Goal: Task Accomplishment & Management: Use online tool/utility

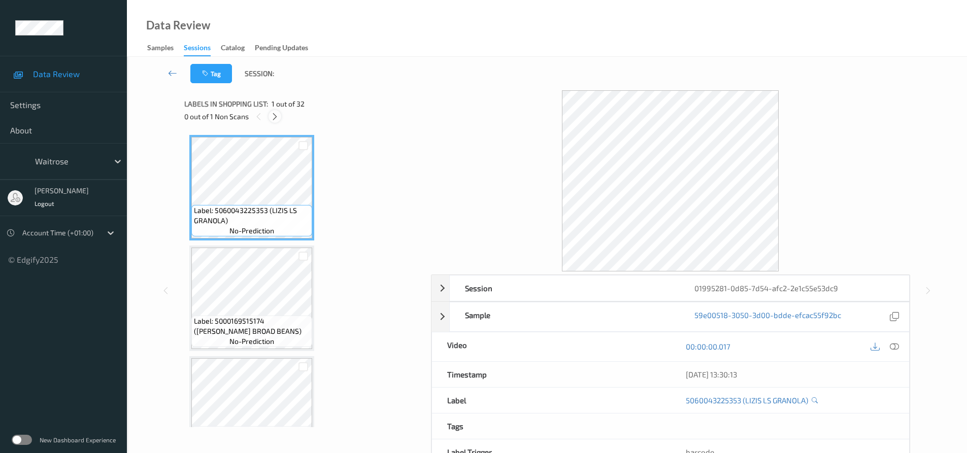
click at [274, 116] on icon at bounding box center [275, 116] width 9 height 9
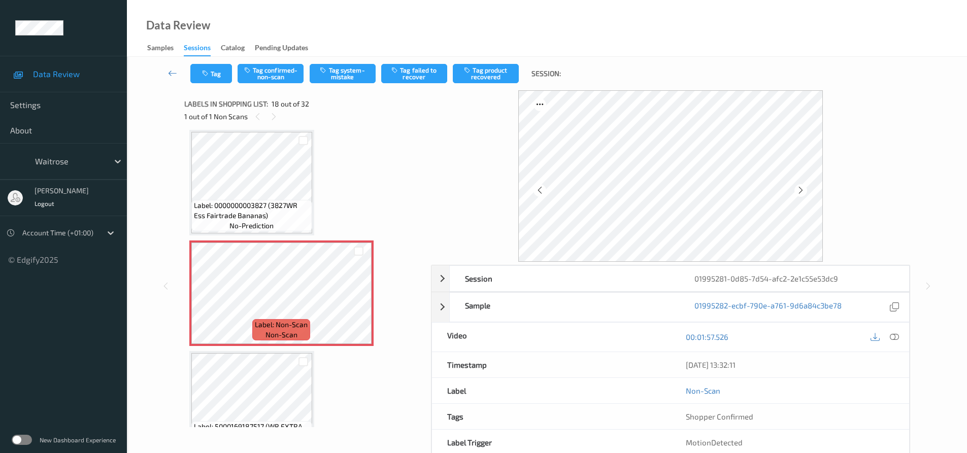
drag, startPoint x: 895, startPoint y: 352, endPoint x: 899, endPoint y: 345, distance: 8.4
click at [895, 352] on div "[DATE] 13:32:11" at bounding box center [790, 364] width 239 height 25
click at [900, 340] on div at bounding box center [895, 338] width 14 height 14
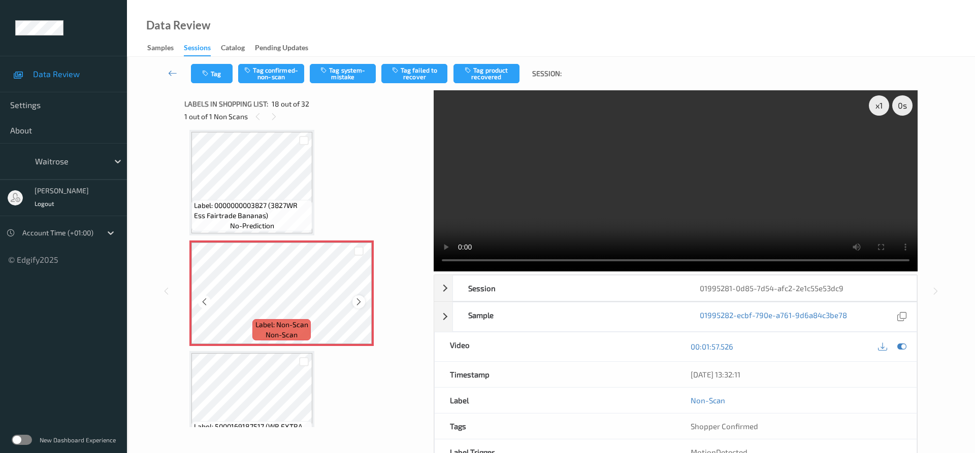
click at [356, 303] on icon at bounding box center [358, 302] width 9 height 9
click at [356, 302] on icon at bounding box center [358, 302] width 9 height 9
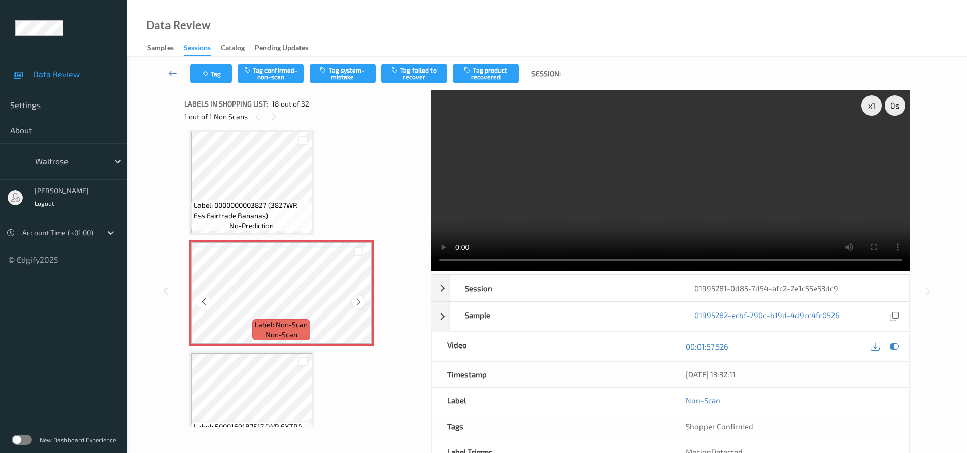
click at [358, 303] on icon at bounding box center [358, 302] width 9 height 9
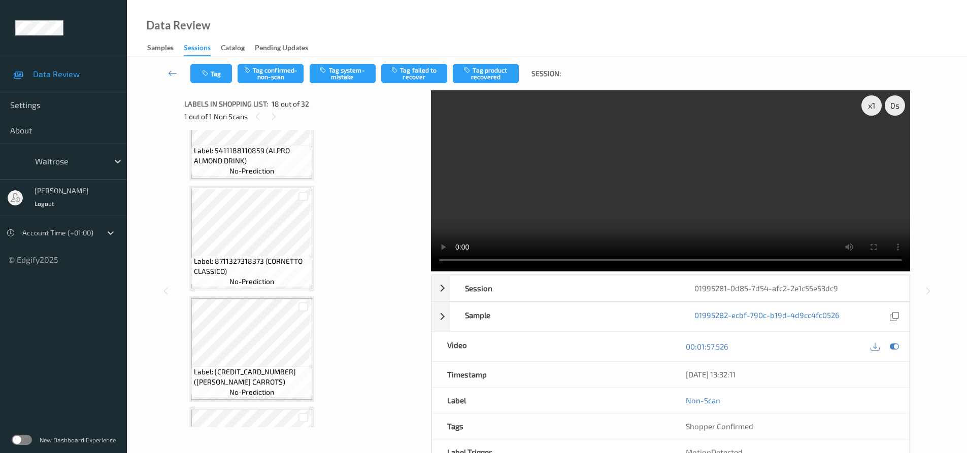
scroll to position [1370, 0]
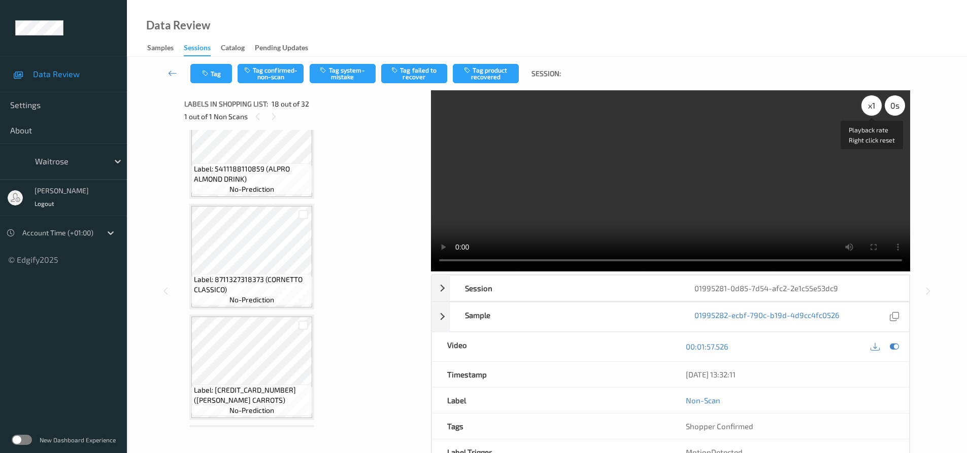
click at [874, 107] on div "x 1" at bounding box center [872, 105] width 20 height 20
click at [874, 107] on div "x 2" at bounding box center [872, 105] width 20 height 20
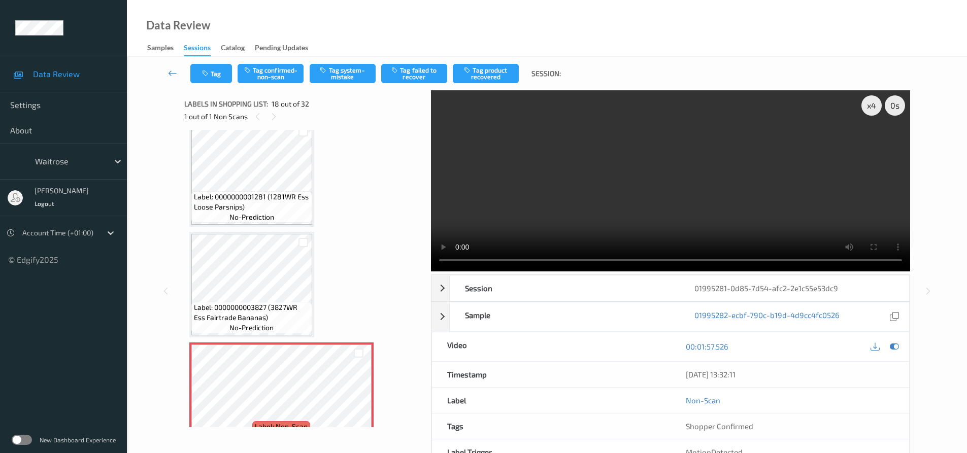
scroll to position [1674, 0]
click at [569, 196] on video at bounding box center [670, 180] width 479 height 181
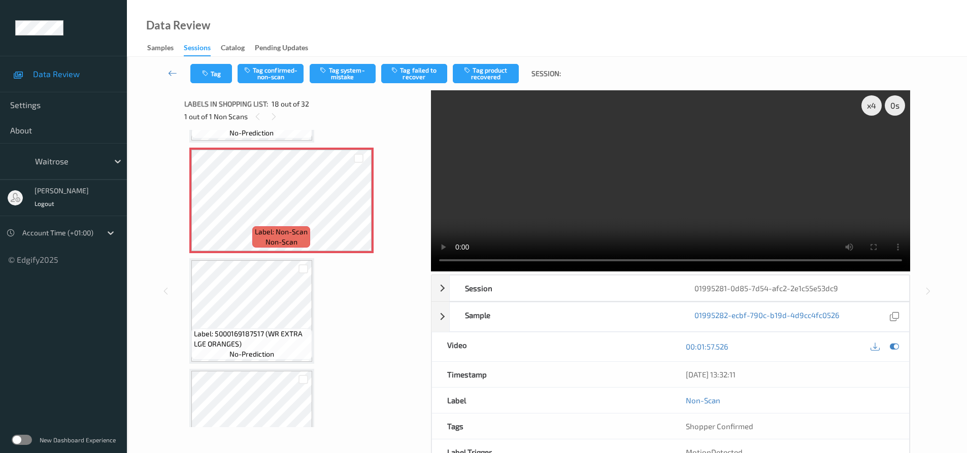
scroll to position [1878, 0]
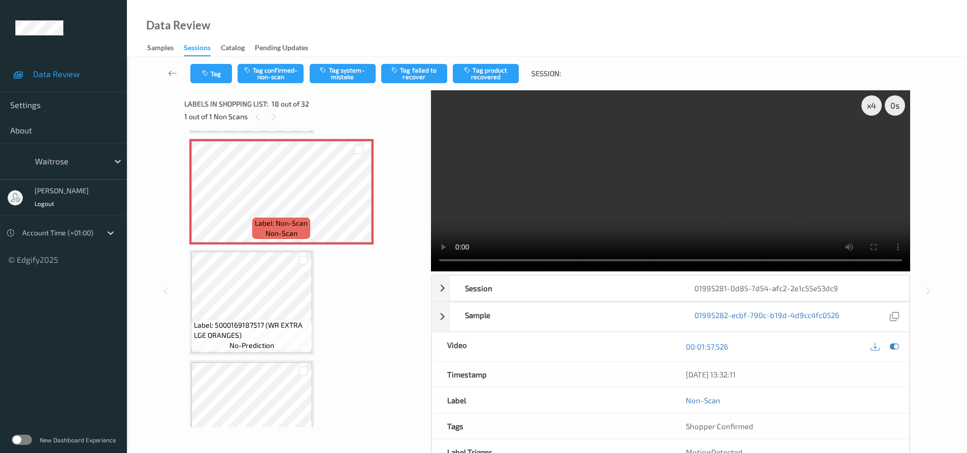
click at [457, 171] on video at bounding box center [670, 180] width 479 height 181
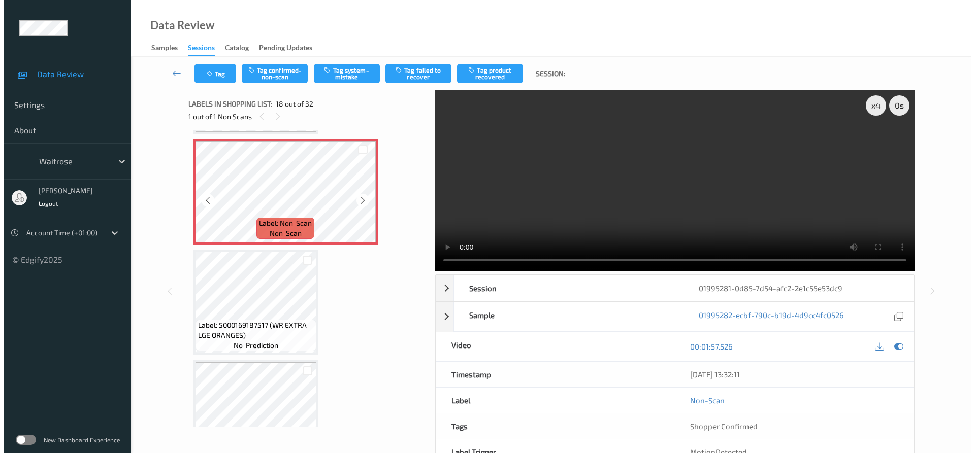
scroll to position [1776, 0]
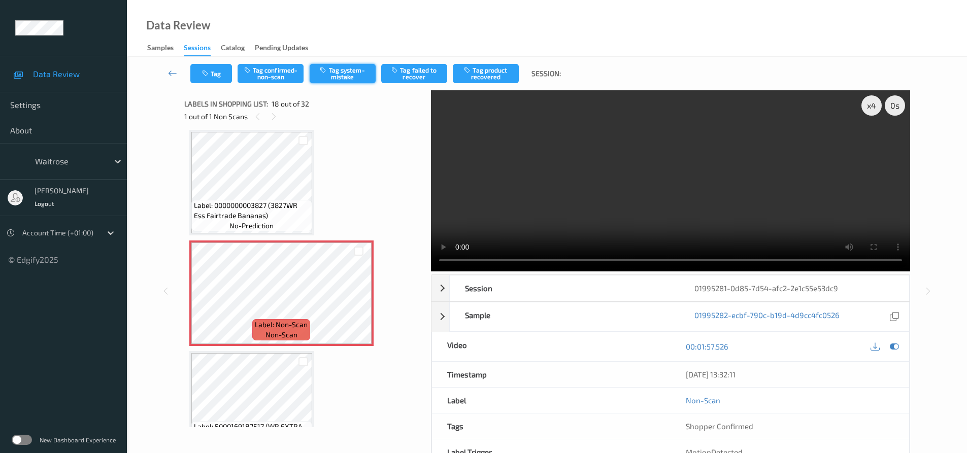
click at [345, 75] on button "Tag system-mistake" at bounding box center [343, 73] width 66 height 19
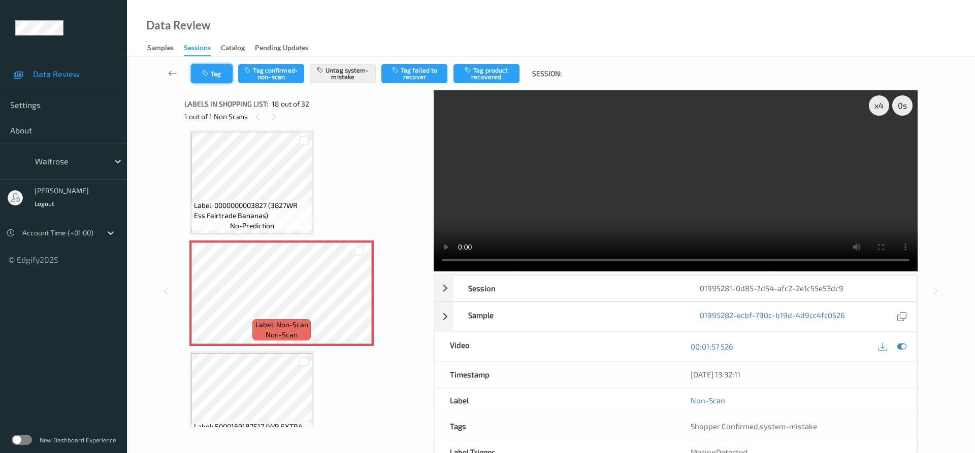
click at [215, 72] on button "Tag" at bounding box center [212, 73] width 42 height 19
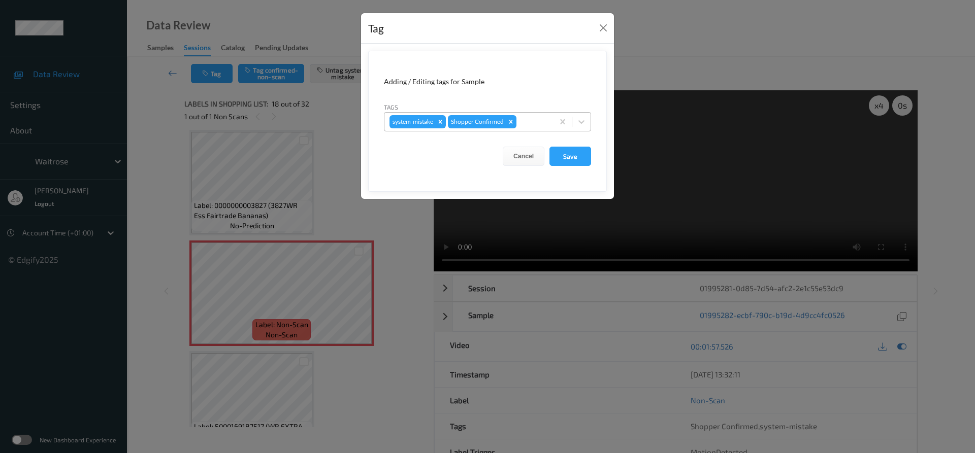
click at [530, 118] on div at bounding box center [533, 122] width 30 height 12
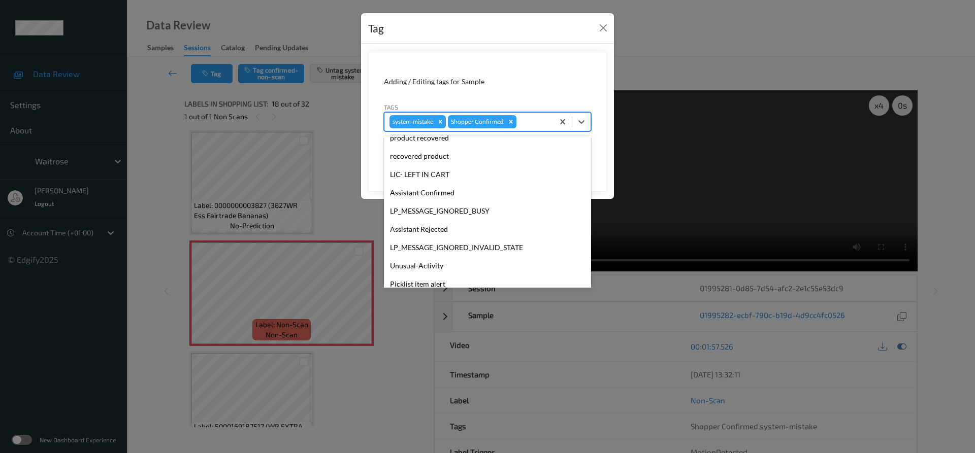
scroll to position [254, 0]
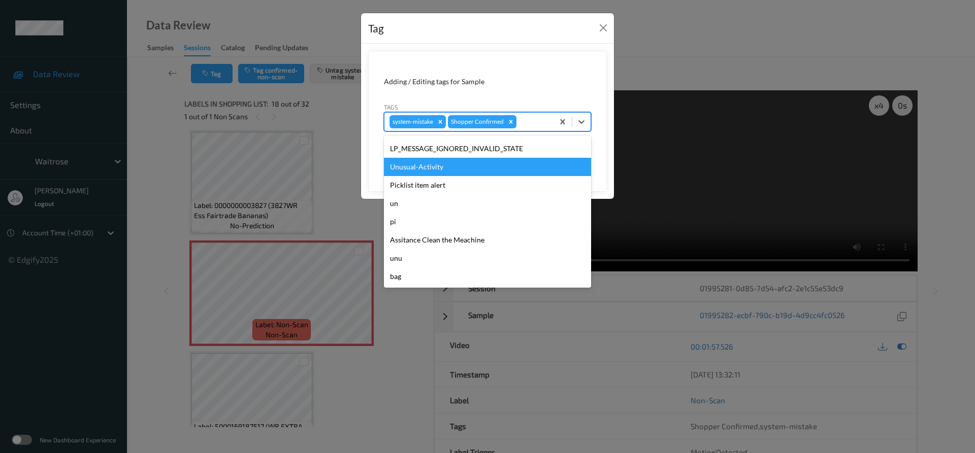
click at [421, 168] on div "Unusual-Activity" at bounding box center [487, 167] width 207 height 18
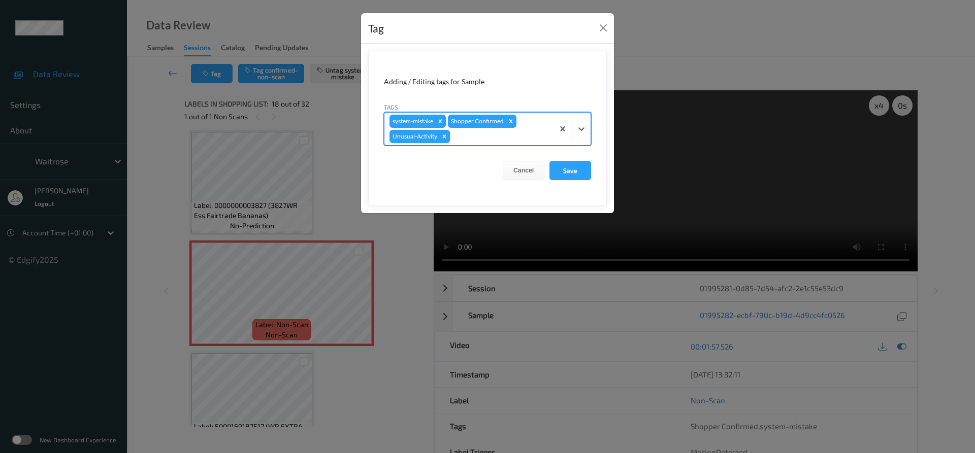
click at [470, 133] on div at bounding box center [500, 136] width 96 height 12
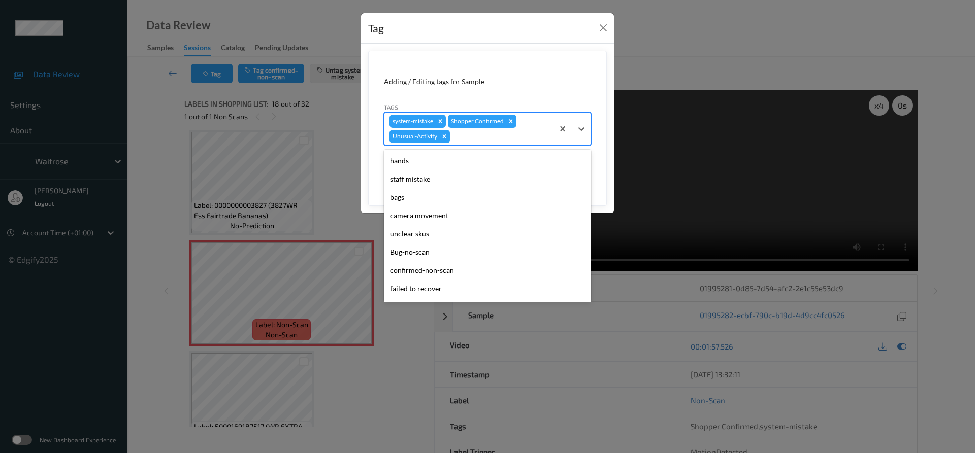
scroll to position [236, 0]
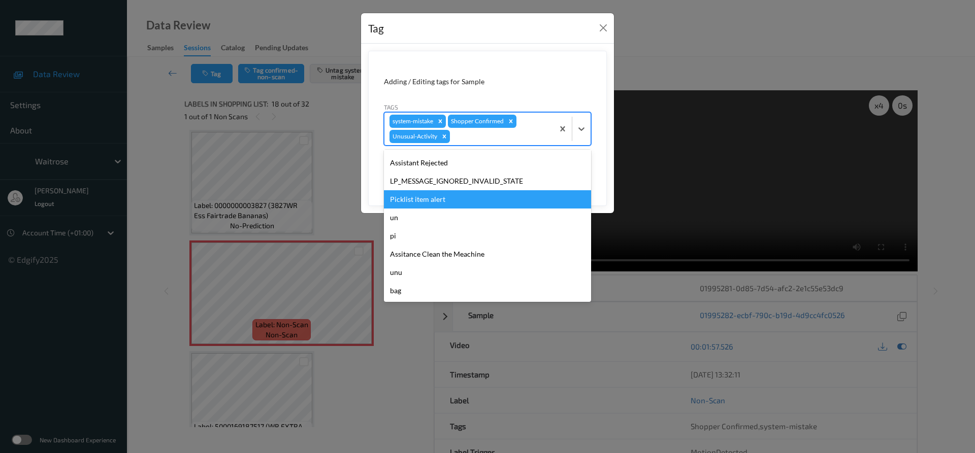
click at [426, 192] on div "Picklist item alert" at bounding box center [487, 199] width 207 height 18
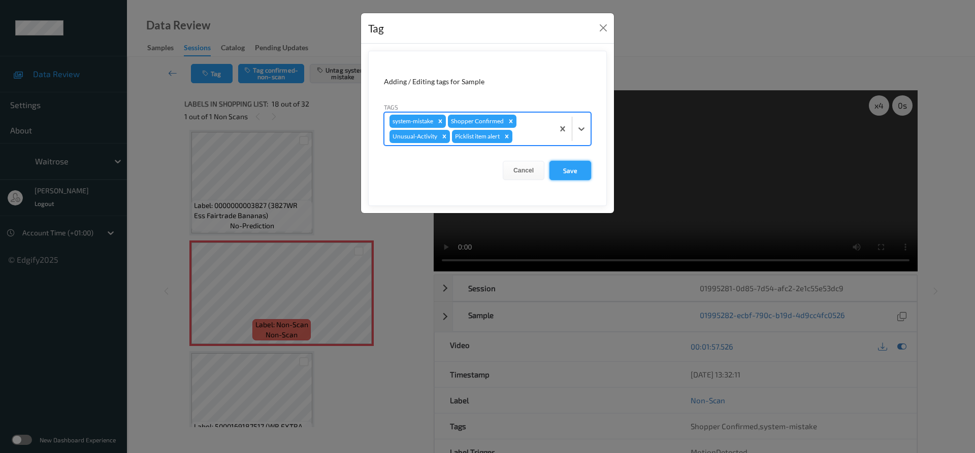
click at [575, 172] on button "Save" at bounding box center [570, 170] width 42 height 19
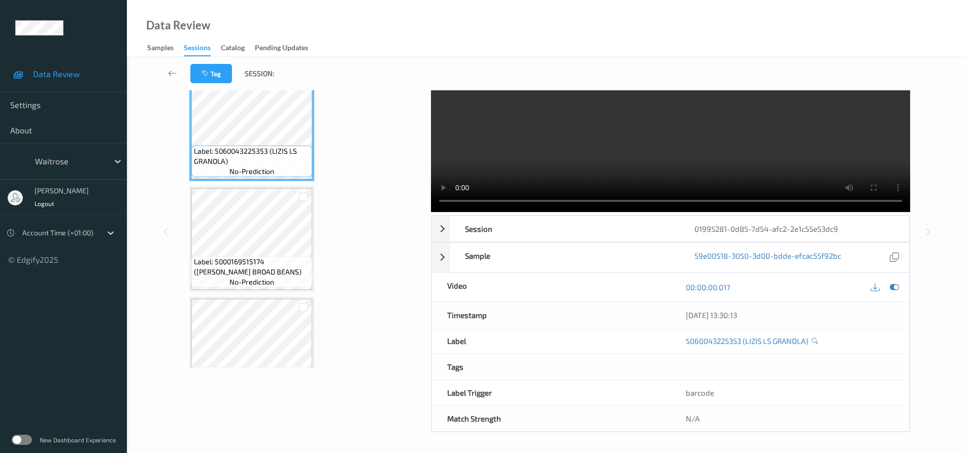
scroll to position [0, 0]
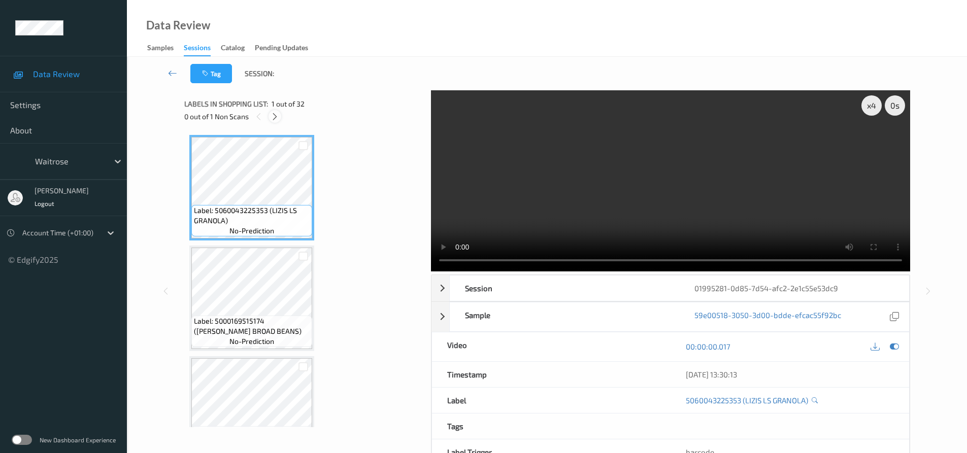
click at [276, 116] on icon at bounding box center [275, 116] width 9 height 9
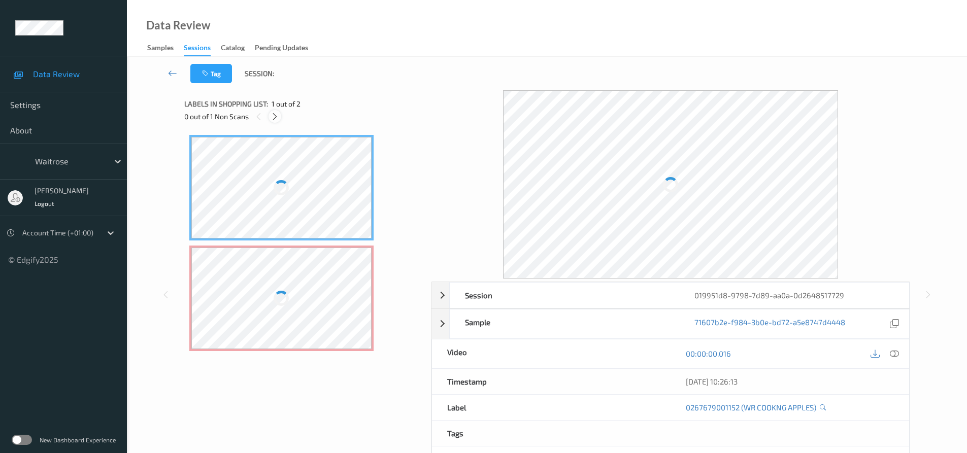
click at [277, 115] on icon at bounding box center [275, 116] width 9 height 9
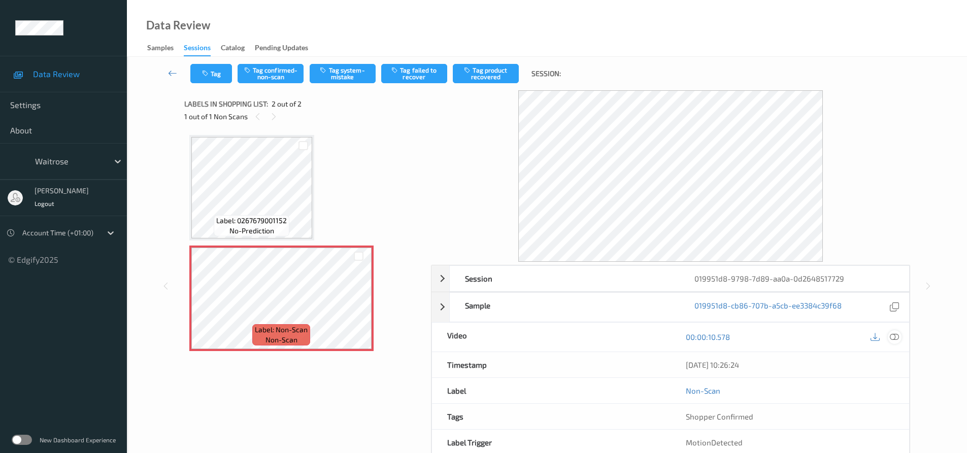
click at [892, 338] on icon at bounding box center [894, 337] width 9 height 9
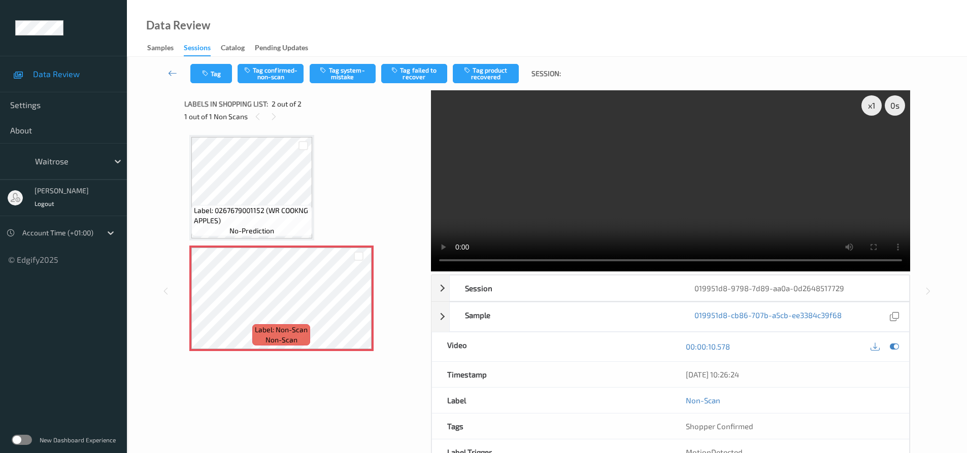
click at [659, 197] on video at bounding box center [670, 180] width 479 height 181
click at [871, 106] on div "x 1" at bounding box center [872, 105] width 20 height 20
click at [351, 71] on button "Tag system-mistake" at bounding box center [343, 73] width 66 height 19
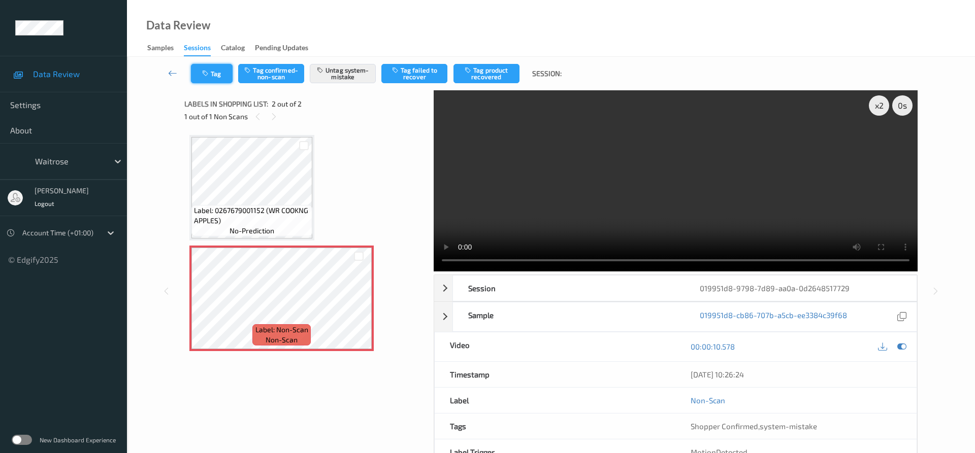
click at [213, 80] on button "Tag" at bounding box center [212, 73] width 42 height 19
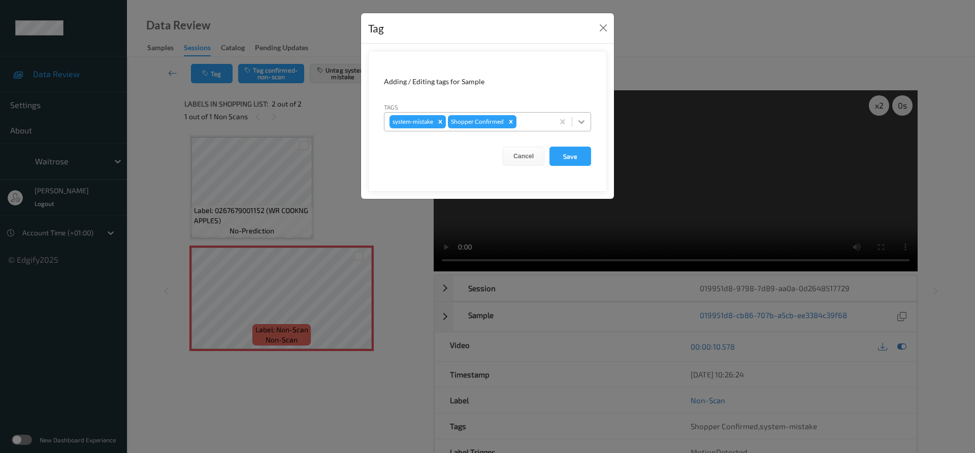
click at [582, 123] on icon at bounding box center [581, 122] width 6 height 4
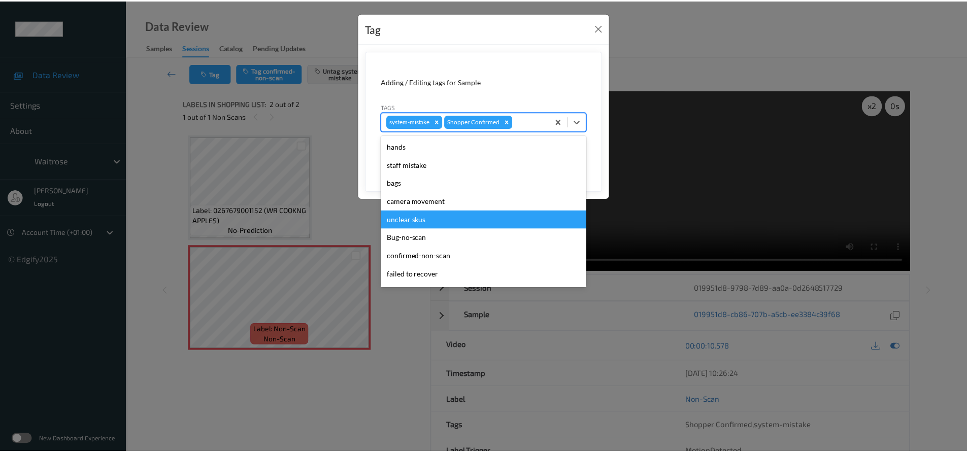
scroll to position [254, 0]
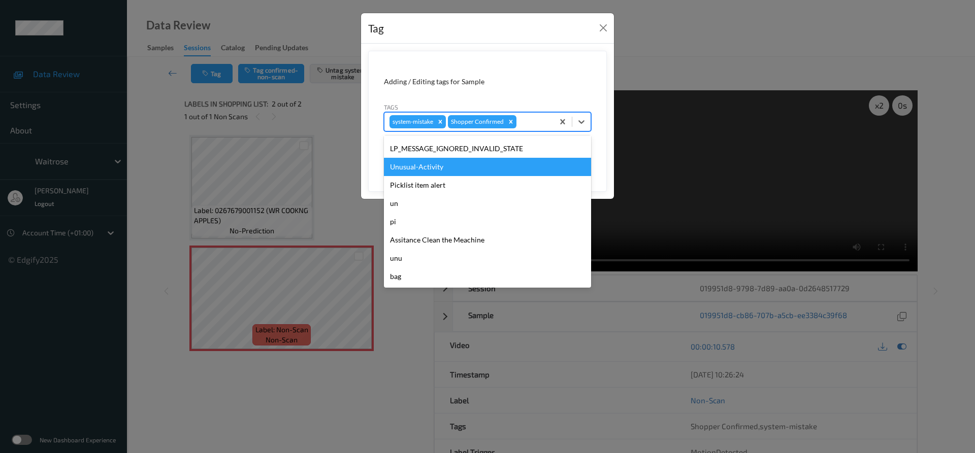
click at [457, 170] on div "Unusual-Activity" at bounding box center [487, 167] width 207 height 18
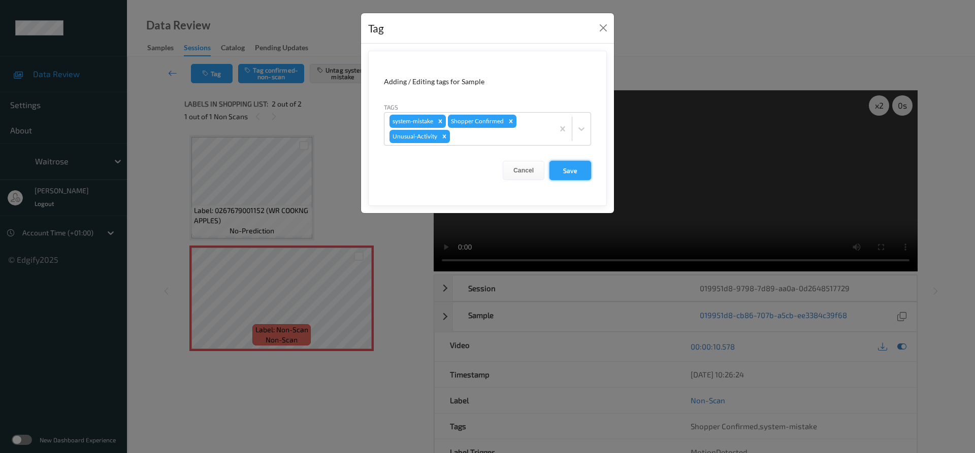
click at [559, 172] on button "Save" at bounding box center [570, 170] width 42 height 19
